Goal: Check status

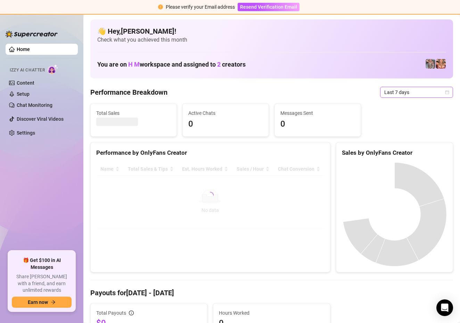
click at [427, 94] on span "Last 7 days" at bounding box center [416, 92] width 65 height 10
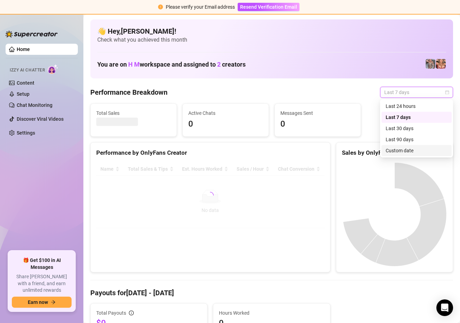
click at [397, 149] on div "Custom date" at bounding box center [417, 151] width 62 height 8
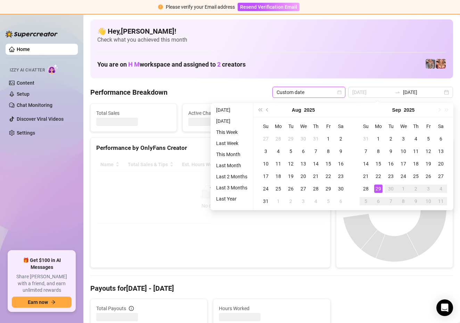
click at [378, 190] on div "29" at bounding box center [378, 189] width 8 height 8
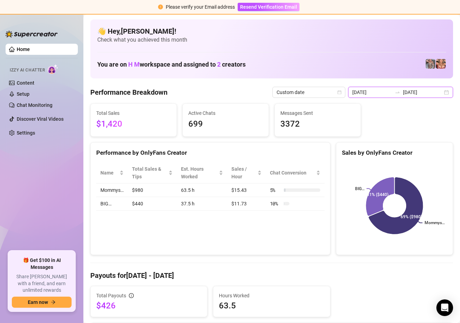
click at [390, 92] on input "[DATE]" at bounding box center [372, 93] width 40 height 8
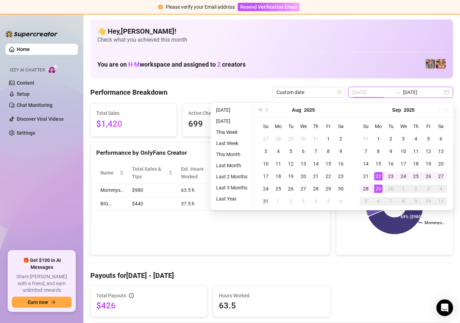
type input "[DATE]"
click at [378, 189] on div "29" at bounding box center [378, 189] width 8 height 8
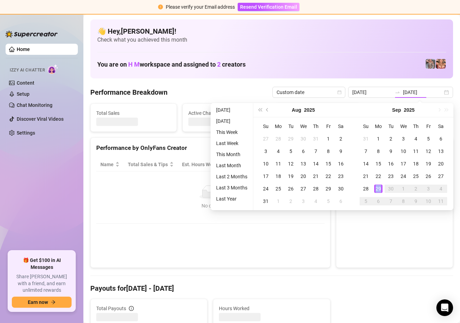
type input "[DATE]"
